Goal: Check status: Check status

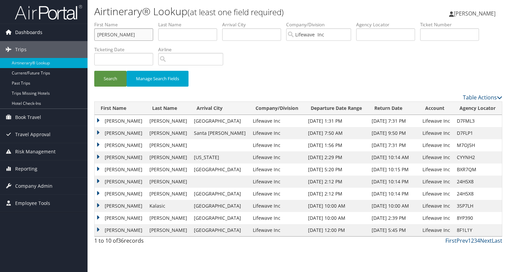
drag, startPoint x: 124, startPoint y: 35, endPoint x: 70, endPoint y: 34, distance: 53.9
click at [28, 119] on span "Book Travel" at bounding box center [28, 117] width 26 height 17
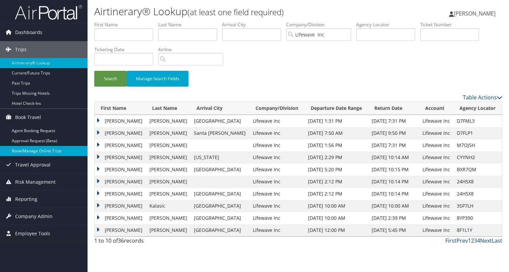
click at [42, 151] on link "Book/Manage Online Trips" at bounding box center [44, 151] width 88 height 10
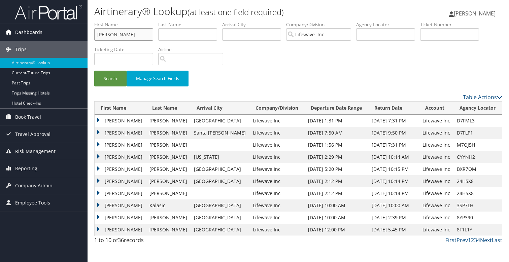
drag, startPoint x: 123, startPoint y: 35, endPoint x: 73, endPoint y: 33, distance: 50.2
type input "tiago"
click at [110, 78] on button "Search" at bounding box center [110, 79] width 32 height 16
